Goal: Information Seeking & Learning: Learn about a topic

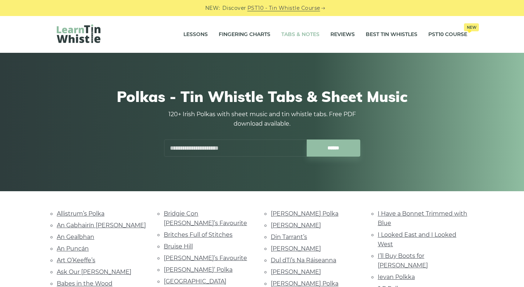
click at [294, 33] on link "Tabs & Notes" at bounding box center [300, 34] width 38 height 18
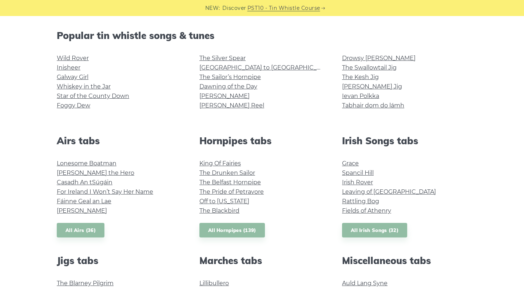
scroll to position [179, 0]
click at [249, 172] on link "The Drunken Sailor" at bounding box center [227, 172] width 56 height 7
click at [348, 211] on link "Fields of Athenry" at bounding box center [366, 210] width 49 height 7
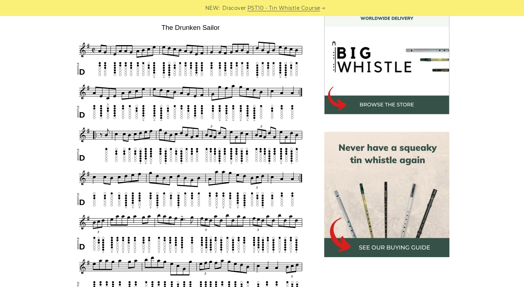
scroll to position [231, 0]
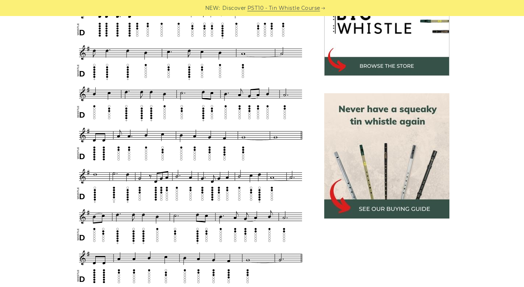
scroll to position [257, 0]
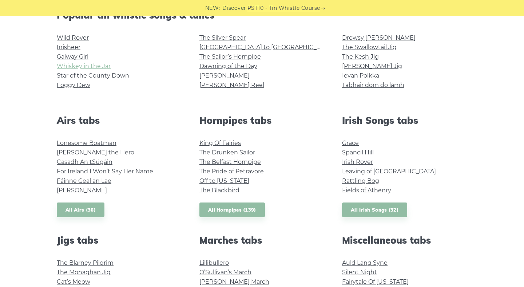
scroll to position [204, 0]
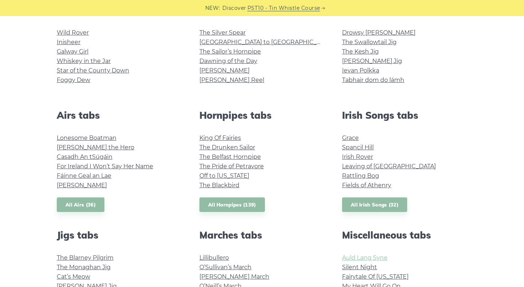
click at [372, 254] on link "Auld Lang Syne" at bounding box center [364, 257] width 45 height 7
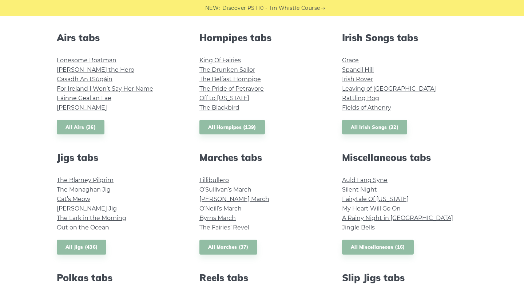
scroll to position [288, 0]
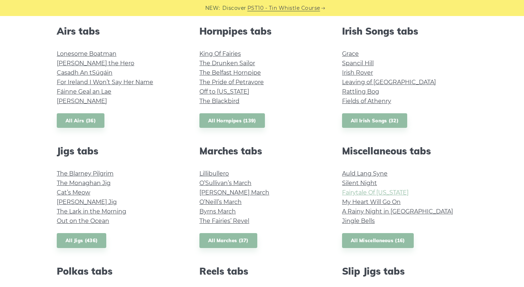
click at [374, 192] on link "Fairytale Of New York" at bounding box center [375, 192] width 67 height 7
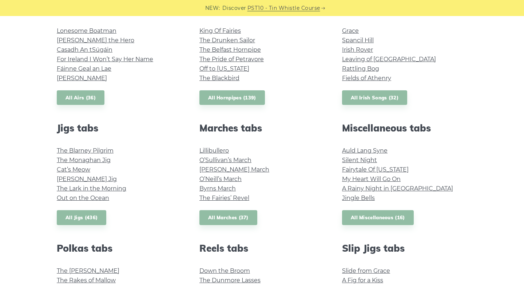
scroll to position [318, 0]
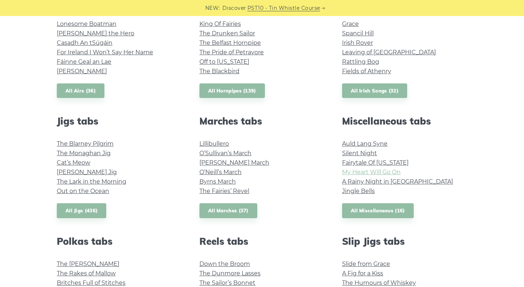
click at [348, 172] on link "My Heart Will Go On" at bounding box center [371, 171] width 59 height 7
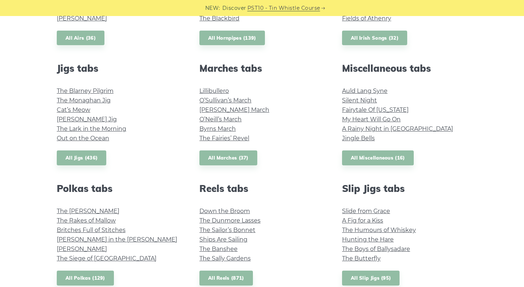
scroll to position [371, 0]
click at [310, 183] on h2 "Reels tabs" at bounding box center [261, 187] width 125 height 11
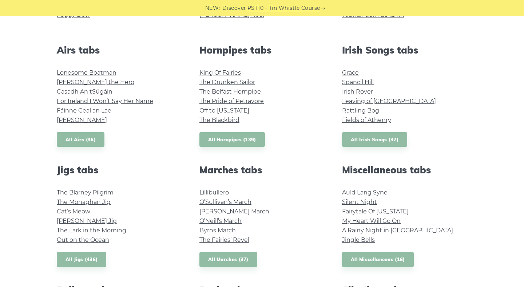
scroll to position [269, 0]
click at [365, 143] on link "All Irish Songs (32)" at bounding box center [374, 139] width 65 height 15
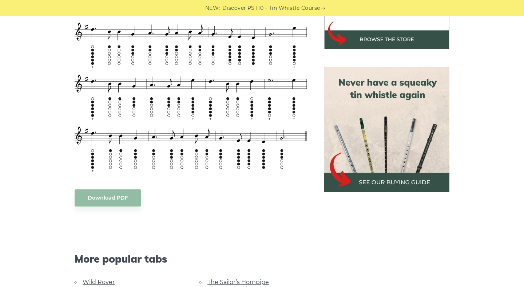
scroll to position [301, 0]
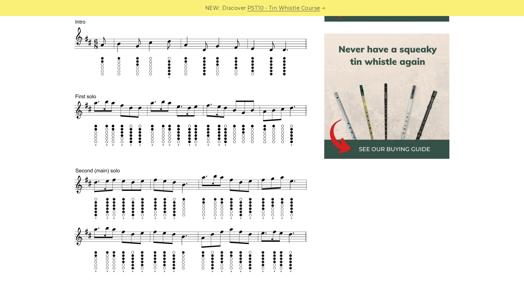
scroll to position [307, 0]
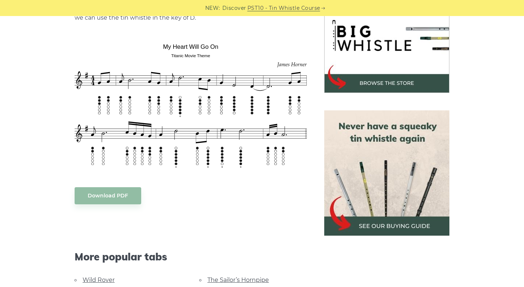
scroll to position [241, 0]
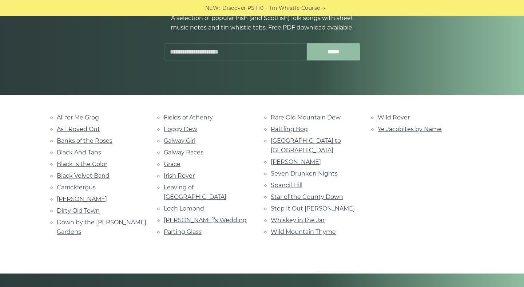
scroll to position [98, 0]
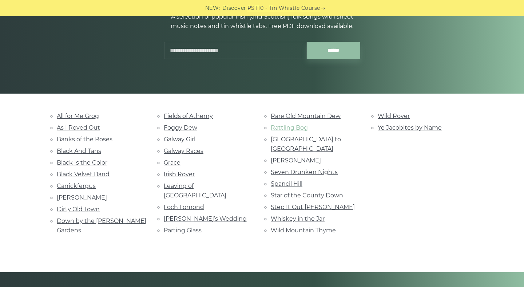
click at [294, 131] on link "Rattling Bog" at bounding box center [289, 127] width 37 height 7
click at [180, 227] on link "Parting Glass" at bounding box center [183, 230] width 38 height 7
click at [59, 197] on link "Danny Boy" at bounding box center [82, 197] width 50 height 7
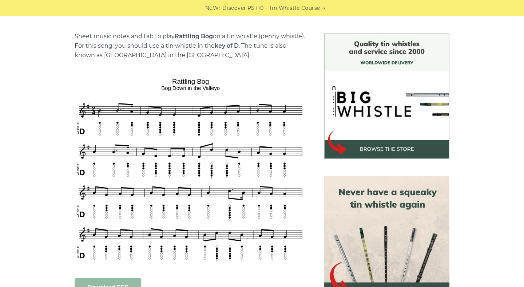
scroll to position [144, 0]
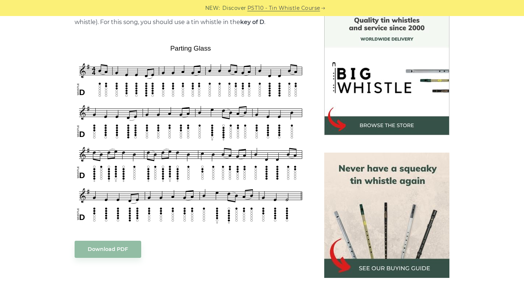
scroll to position [201, 0]
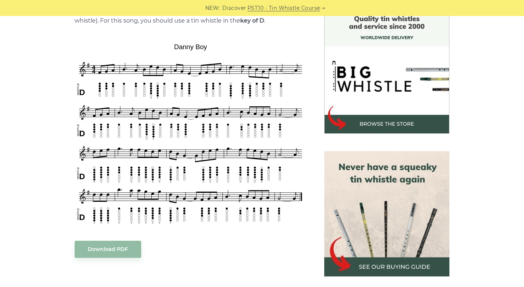
scroll to position [200, 0]
